Goal: Information Seeking & Learning: Learn about a topic

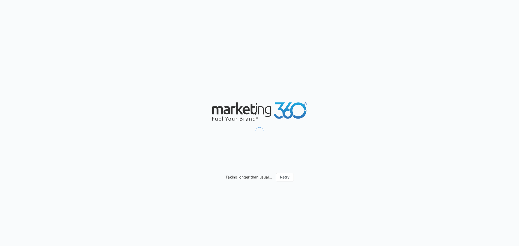
type input "[DATE]"
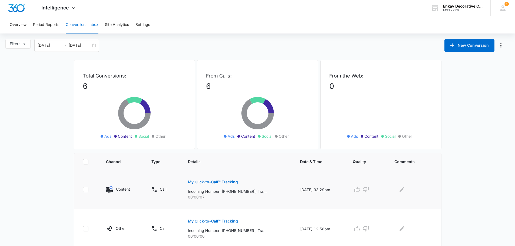
click at [216, 180] on p "My Click-to-Call™ Tracking" at bounding box center [213, 182] width 50 height 4
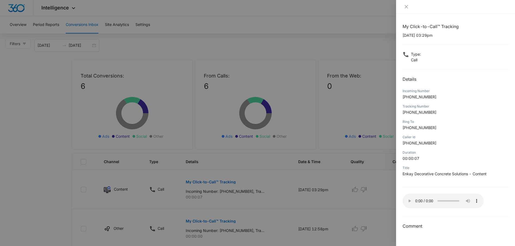
click at [214, 220] on div at bounding box center [257, 123] width 515 height 246
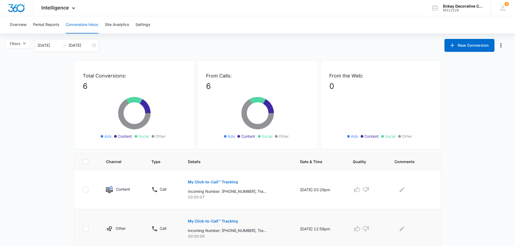
click at [214, 220] on p "My Click-to-Call™ Tracking" at bounding box center [213, 222] width 50 height 4
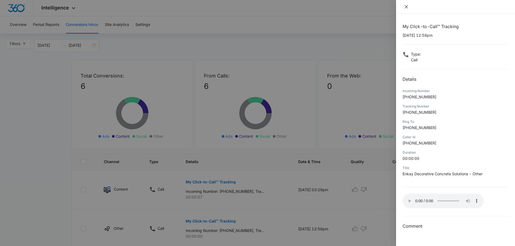
click at [407, 6] on icon "close" at bounding box center [406, 6] width 3 height 3
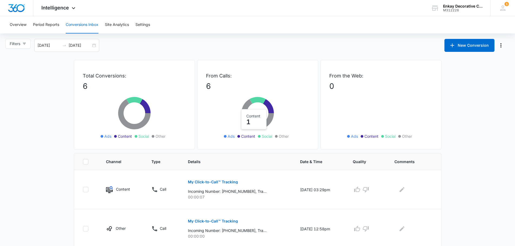
click at [270, 107] on icon at bounding box center [268, 106] width 11 height 14
click at [254, 99] on icon at bounding box center [258, 100] width 16 height 7
click at [251, 125] on icon at bounding box center [257, 114] width 32 height 30
click at [12, 22] on button "Overview" at bounding box center [18, 24] width 17 height 17
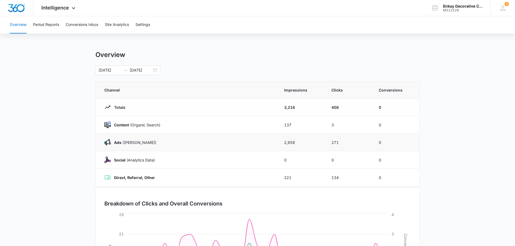
click at [125, 142] on p "Ads ([PERSON_NAME])" at bounding box center [133, 143] width 45 height 6
click at [104, 142] on img at bounding box center [107, 142] width 6 height 6
click at [138, 178] on strong "Direct, Referral, Other" at bounding box center [134, 177] width 41 height 5
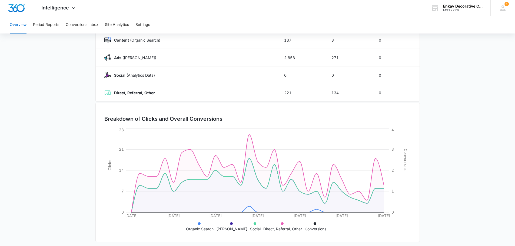
scroll to position [88, 0]
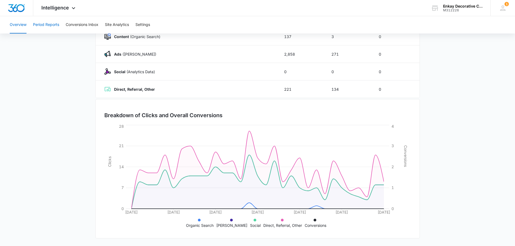
click at [42, 26] on button "Period Reports" at bounding box center [46, 24] width 26 height 17
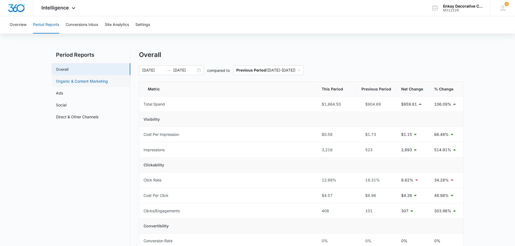
click at [94, 79] on link "Organic & Content Marketing" at bounding box center [82, 81] width 52 height 6
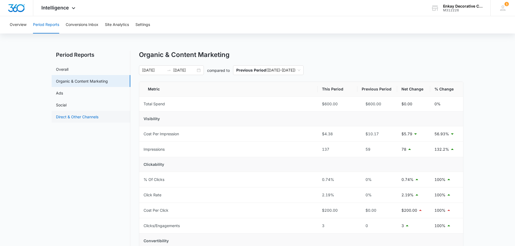
click at [76, 118] on link "Direct & Other Channels" at bounding box center [77, 117] width 42 height 6
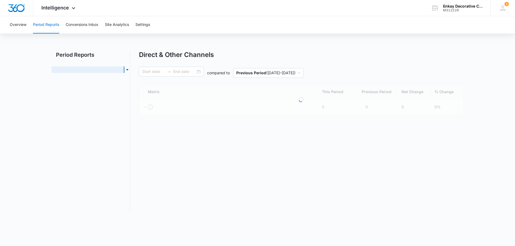
type input "[DATE]"
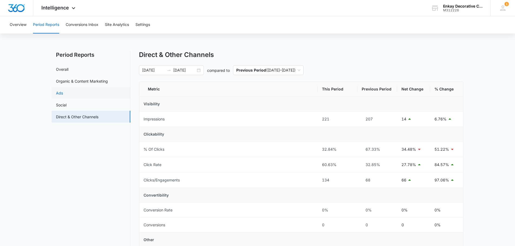
click at [63, 95] on link "Ads" at bounding box center [59, 93] width 7 height 6
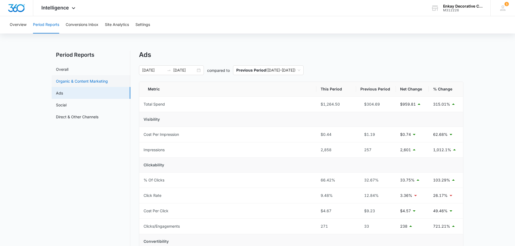
click at [71, 82] on link "Organic & Content Marketing" at bounding box center [82, 81] width 52 height 6
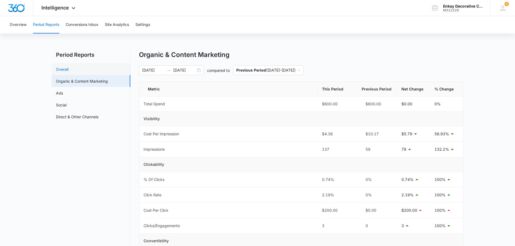
click at [68, 68] on link "Overall" at bounding box center [62, 70] width 12 height 6
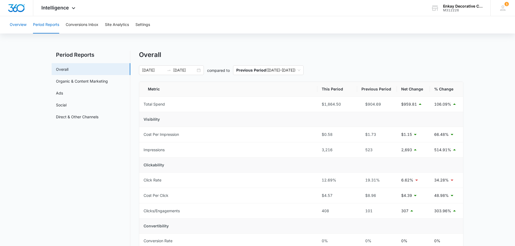
click at [14, 24] on button "Overview" at bounding box center [18, 24] width 17 height 17
